Goal: Task Accomplishment & Management: Use online tool/utility

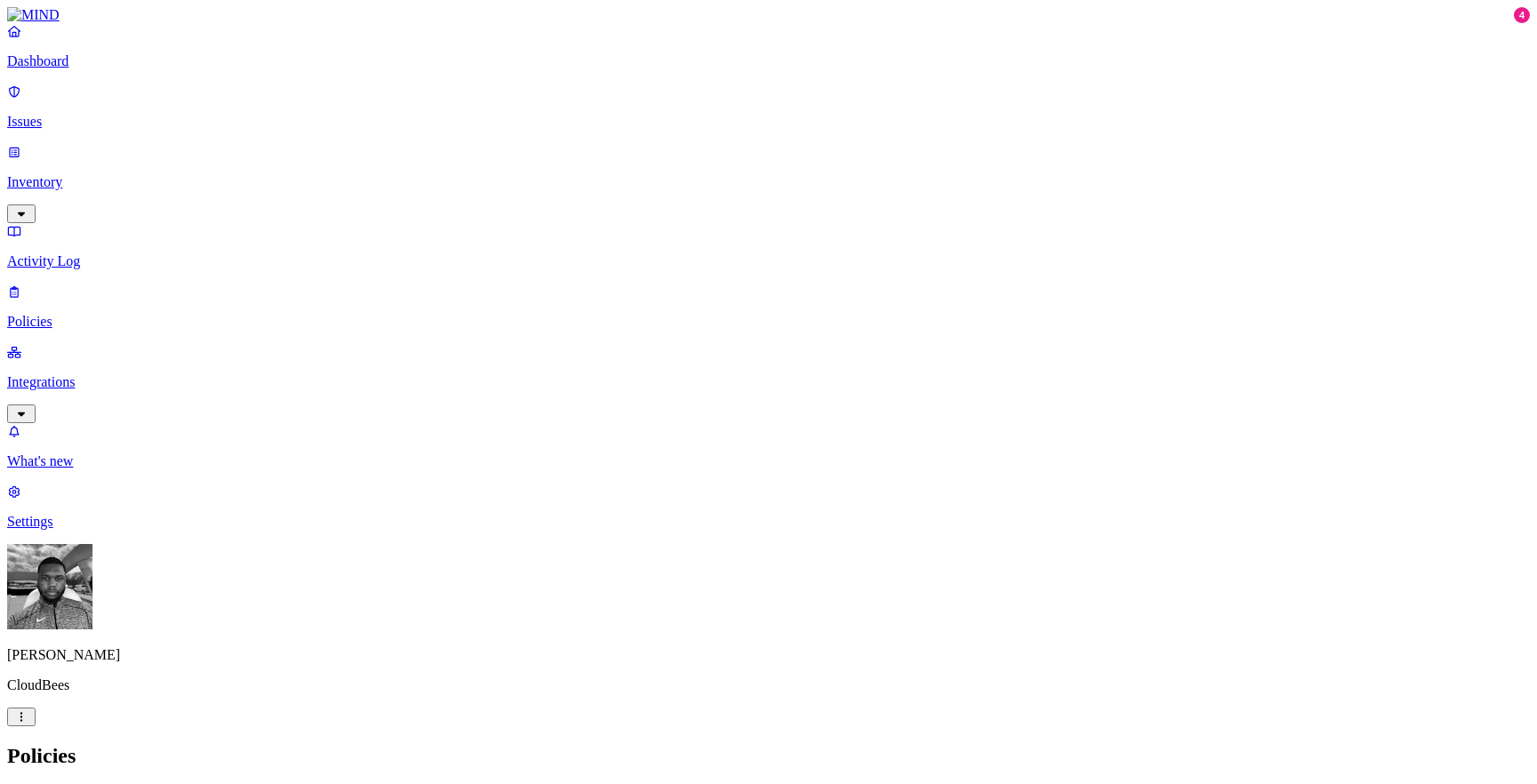
click at [49, 374] on p "Integrations" at bounding box center [768, 381] width 1522 height 16
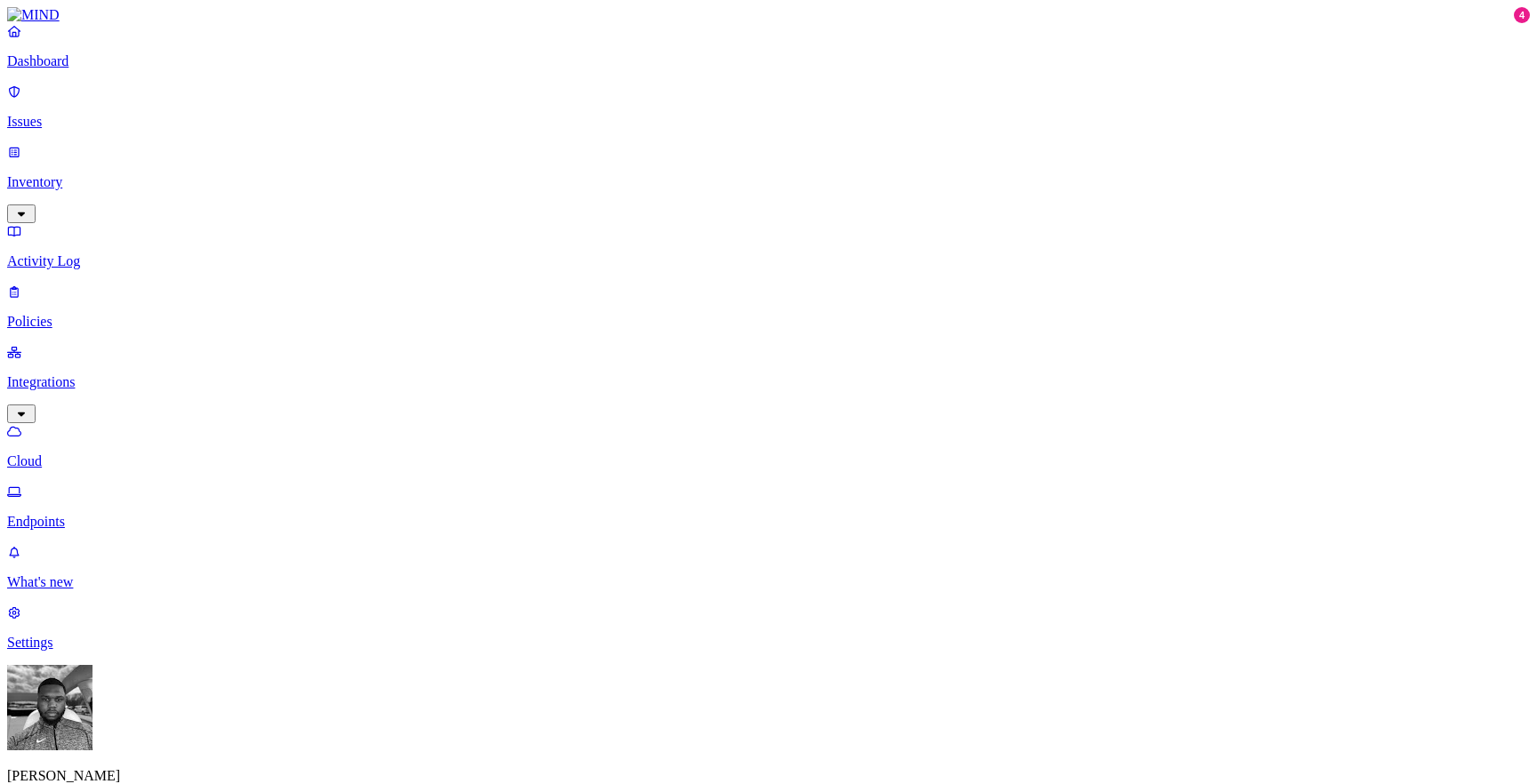
click at [109, 484] on link "Endpoints" at bounding box center [768, 507] width 1522 height 46
